Goal: Task Accomplishment & Management: Use online tool/utility

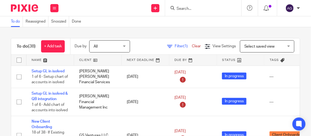
click at [188, 5] on form at bounding box center [205, 8] width 58 height 7
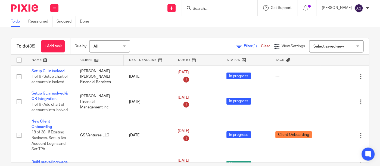
drag, startPoint x: 188, startPoint y: 5, endPoint x: 229, endPoint y: 7, distance: 41.9
click at [229, 7] on input "Search" at bounding box center [216, 9] width 49 height 5
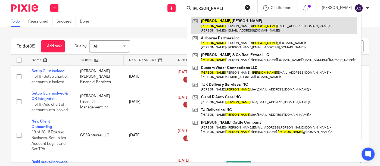
type input "kim"
click at [213, 23] on link at bounding box center [274, 25] width 166 height 17
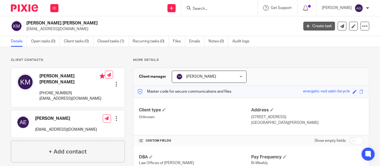
click at [311, 26] on link "Create task" at bounding box center [319, 26] width 32 height 9
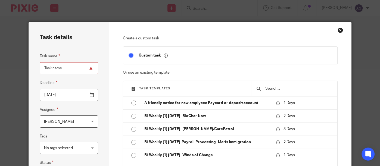
click at [266, 89] on input "text" at bounding box center [298, 89] width 67 height 6
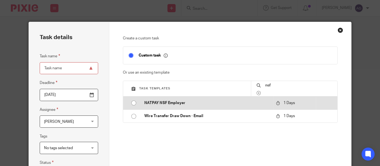
type input "nsf"
click at [134, 102] on input "radio" at bounding box center [134, 103] width 10 height 10
type input "[DATE]"
type input "NATPAY NSF Employer"
checkbox input "false"
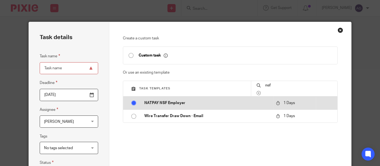
radio input "false"
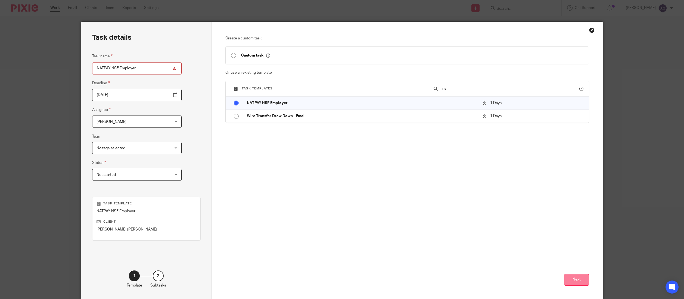
click at [380, 166] on button "Next" at bounding box center [576, 280] width 25 height 12
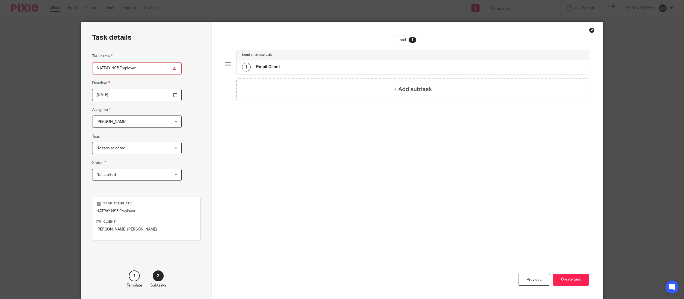
click at [380, 166] on button "Create task" at bounding box center [570, 280] width 36 height 12
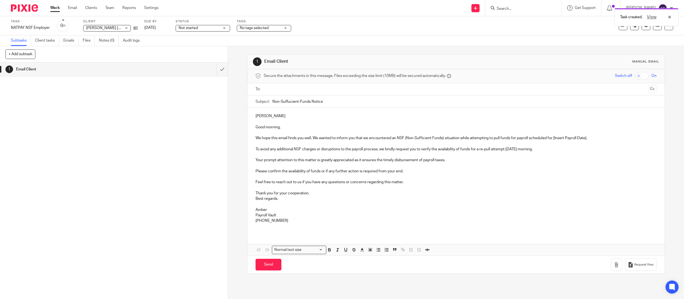
click at [402, 100] on input "Non-Suffucient-Funds Notice" at bounding box center [464, 101] width 384 height 12
click at [342, 100] on input "Non-Suffucient-Funds Notice $" at bounding box center [464, 101] width 384 height 12
paste input "$7982.69"
click at [323, 99] on input "Non-Suffucient-Funds Notice $7982.69" at bounding box center [464, 101] width 384 height 12
type input "Non-Suffucient-Funds Notice $7,982.69"
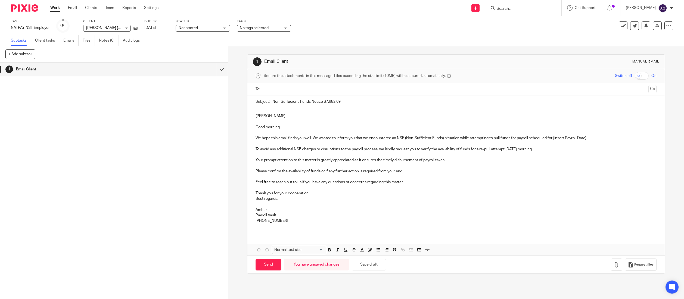
click at [582, 139] on p "We hope this email finds you well. We wanted to inform you that we encountered …" at bounding box center [455, 137] width 401 height 5
click at [309, 87] on input "text" at bounding box center [456, 89] width 380 height 6
click at [648, 91] on button "Cc" at bounding box center [652, 90] width 8 height 8
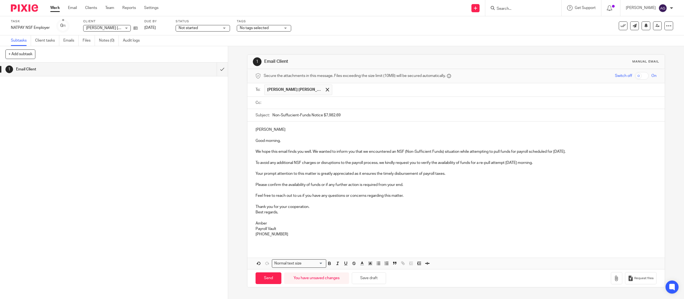
click at [430, 99] on ul at bounding box center [460, 102] width 392 height 9
click at [345, 101] on input "text" at bounding box center [460, 103] width 389 height 6
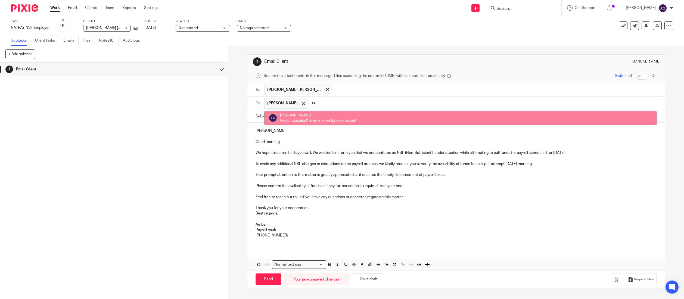
type input "te"
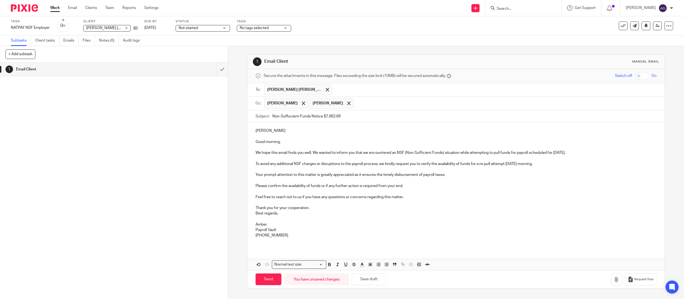
click at [344, 126] on form "Secure the attachments in this message. Files exceeding the size limit (10MB) w…" at bounding box center [455, 178] width 417 height 219
click at [266, 282] on input "Send" at bounding box center [268, 279] width 26 height 12
type input "Sent"
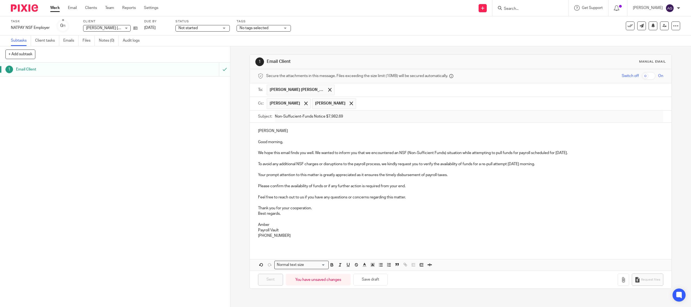
click at [26, 4] on img at bounding box center [24, 7] width 27 height 7
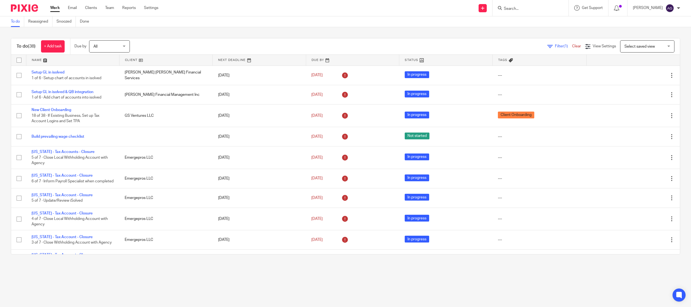
click at [641, 262] on div "To do (38) + Add task Due by All All Today Tomorrow This week Next week This mo…" at bounding box center [345, 146] width 691 height 238
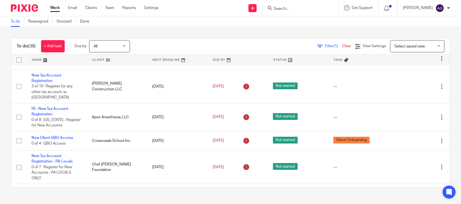
scroll to position [580, 0]
